Goal: Information Seeking & Learning: Learn about a topic

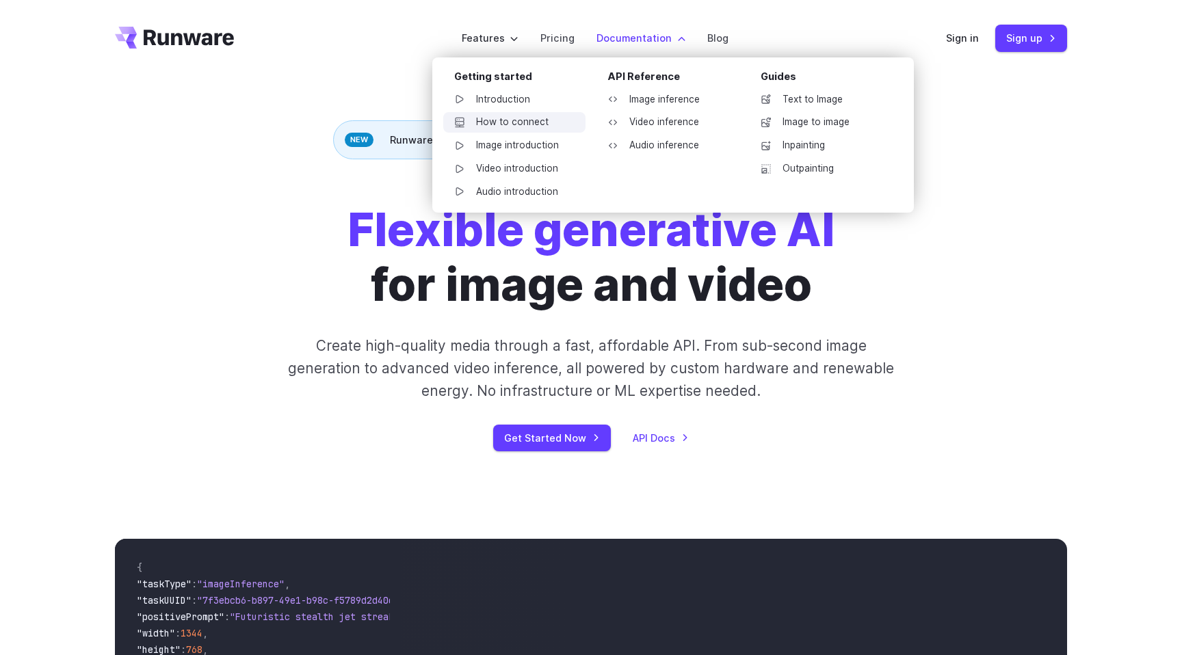
click at [523, 117] on link "How to connect" at bounding box center [514, 122] width 142 height 21
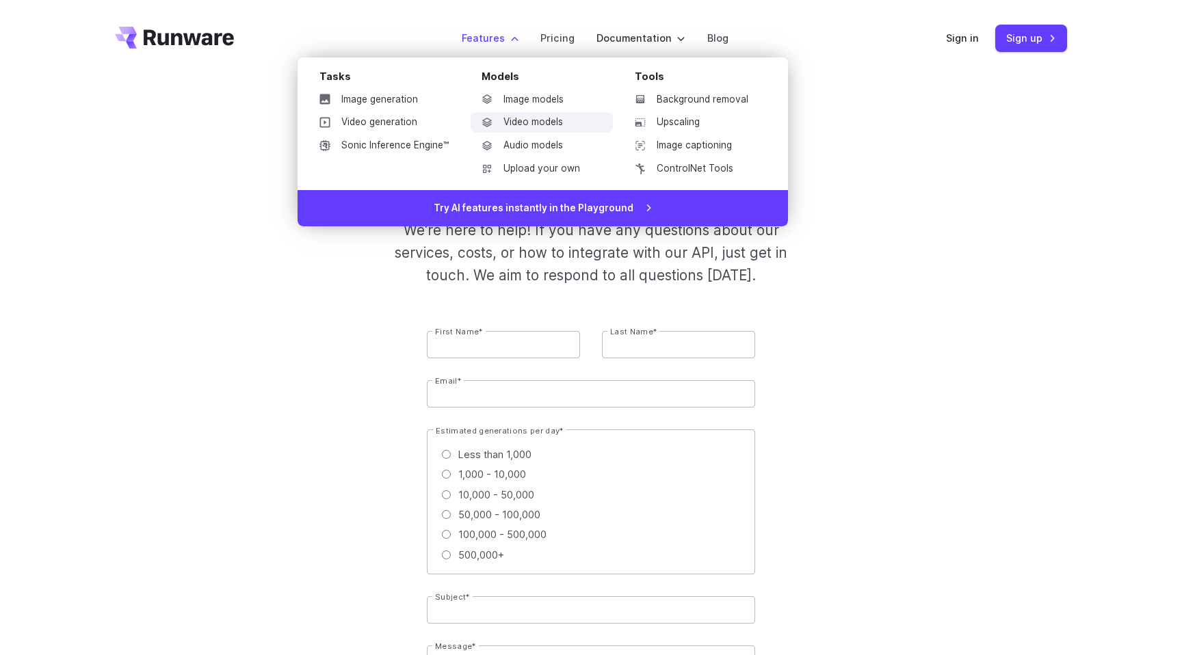
click at [536, 115] on link "Video models" at bounding box center [542, 122] width 142 height 21
